Goal: Find specific page/section

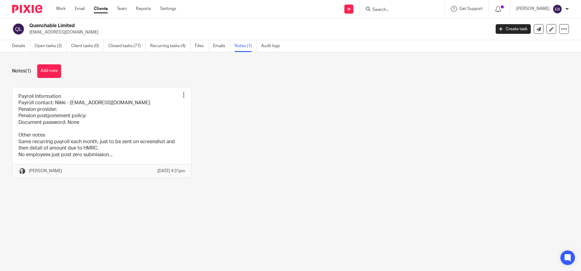
click at [403, 4] on div at bounding box center [402, 9] width 85 height 18
click at [403, 7] on input "Search" at bounding box center [399, 9] width 54 height 5
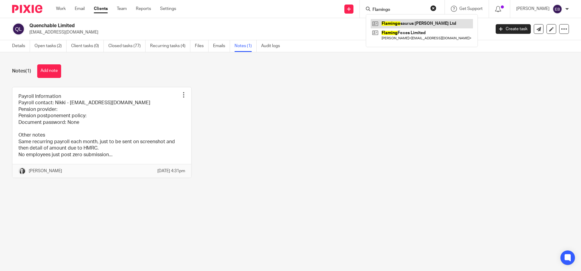
type input "Flamingo"
click at [435, 22] on link at bounding box center [422, 23] width 102 height 9
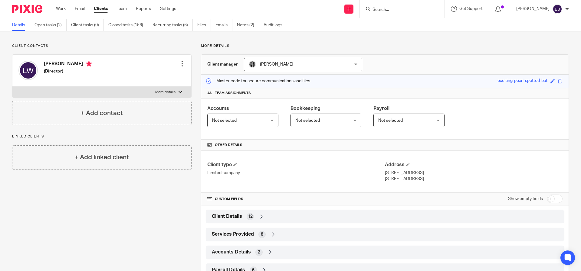
scroll to position [17, 0]
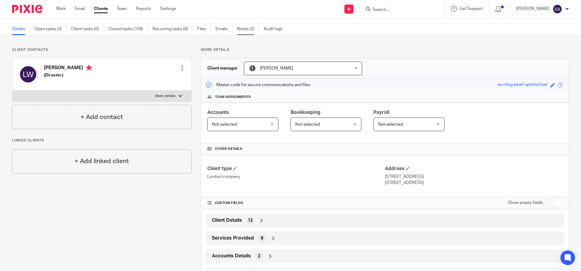
click at [245, 29] on link "Notes (2)" at bounding box center [248, 29] width 22 height 12
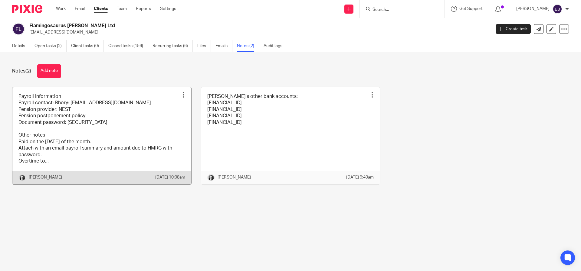
click at [62, 181] on p "[PERSON_NAME]" at bounding box center [45, 178] width 33 height 6
click at [58, 152] on link at bounding box center [101, 135] width 179 height 97
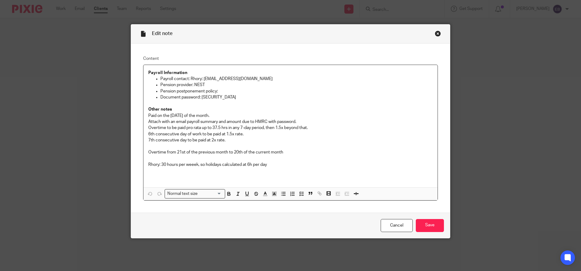
click at [106, 113] on div "Edit note Content Payroll Information Payroll contact: Rhory: studioflamingosau…" at bounding box center [290, 135] width 581 height 271
